Goal: Information Seeking & Learning: Learn about a topic

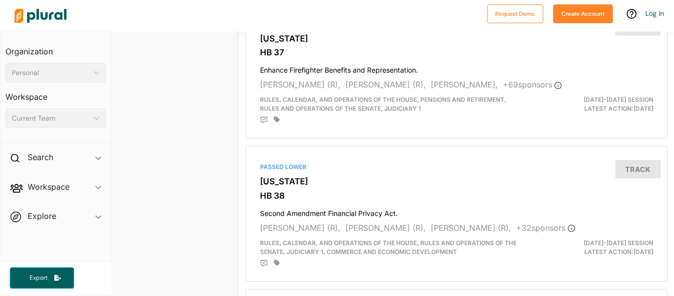
scroll to position [0, 7]
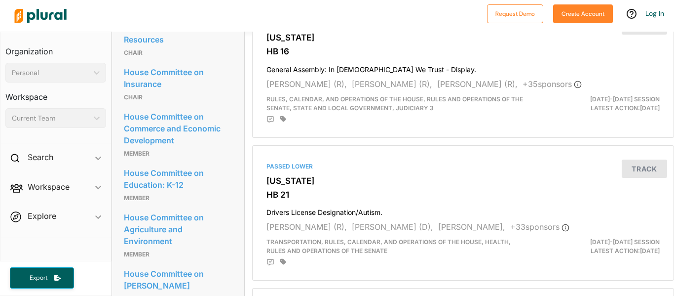
scroll to position [844, 0]
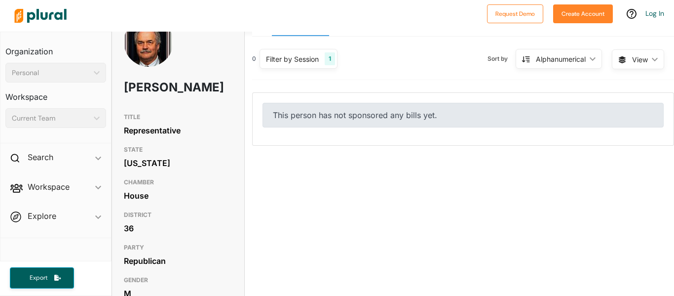
scroll to position [25, 0]
